Goal: Task Accomplishment & Management: Manage account settings

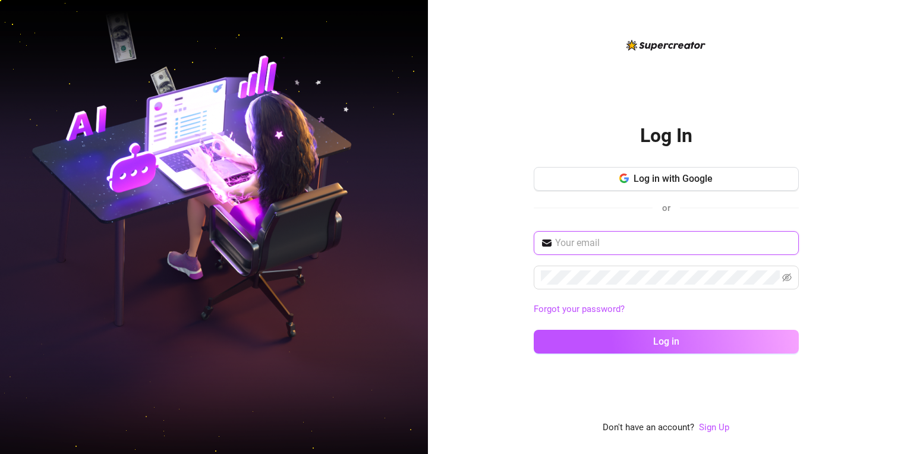
click at [616, 248] on input "text" at bounding box center [673, 243] width 237 height 14
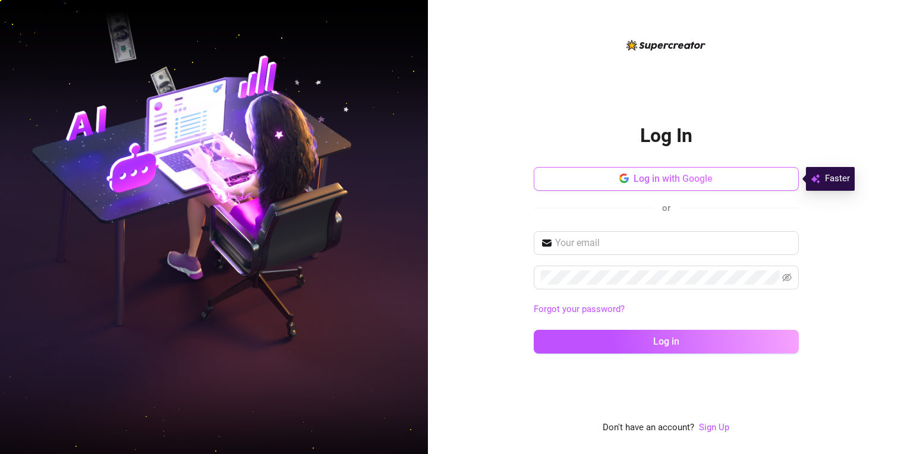
click at [653, 184] on span "Log in with Google" at bounding box center [673, 178] width 79 height 11
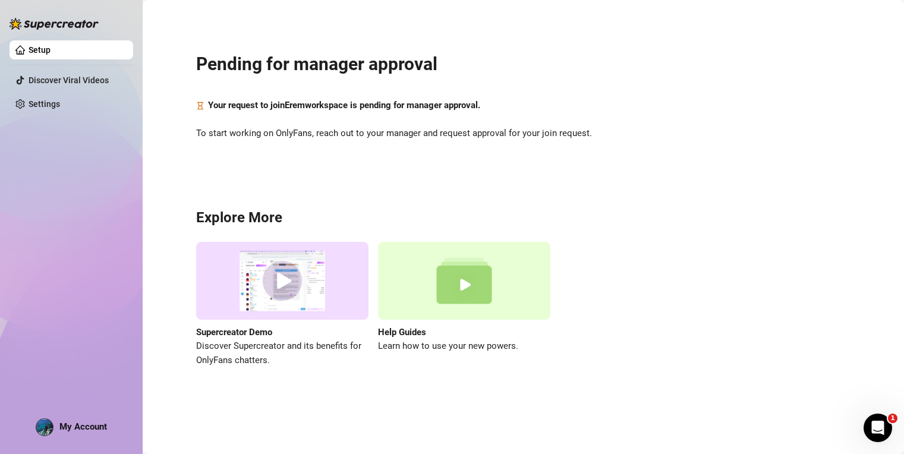
click at [51, 45] on link "Setup" at bounding box center [40, 50] width 22 height 10
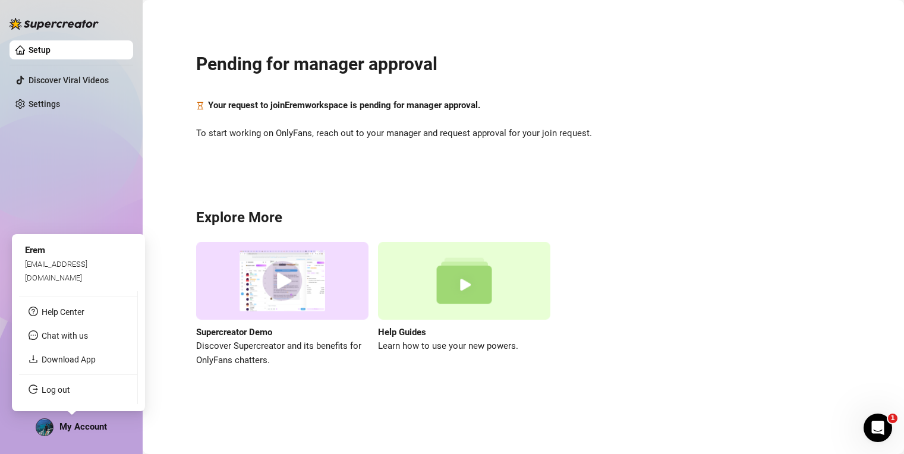
click at [97, 432] on span "My Account" at bounding box center [83, 426] width 48 height 11
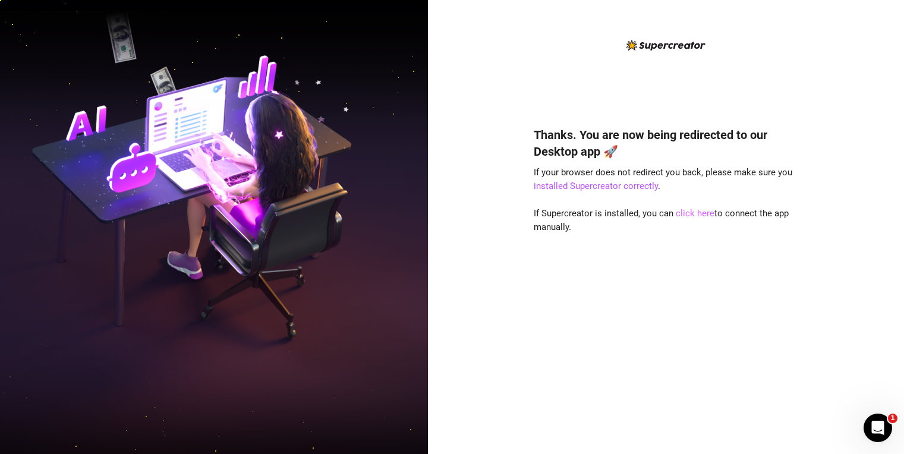
click at [691, 214] on link "click here" at bounding box center [695, 213] width 39 height 11
